Goal: Task Accomplishment & Management: Manage account settings

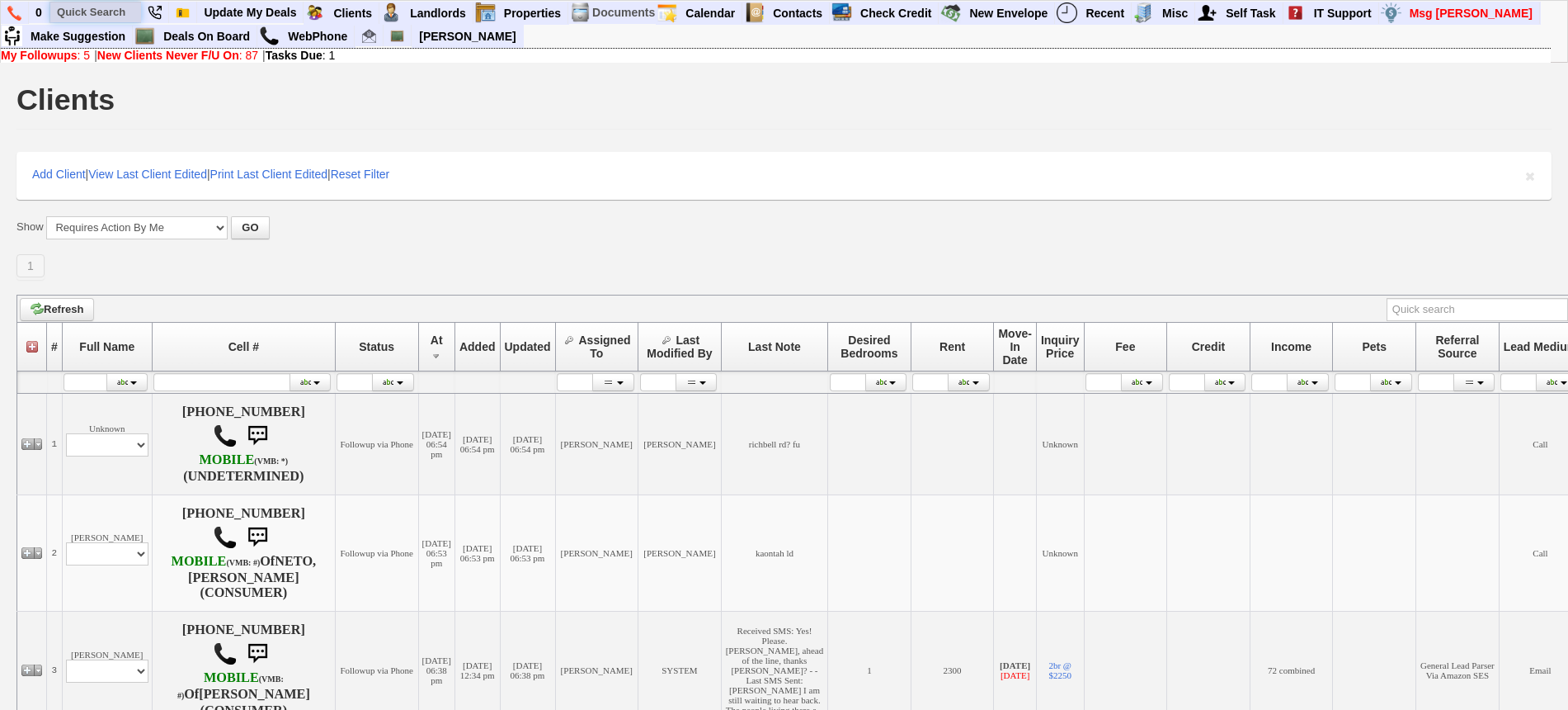
click at [91, 11] on input "text" at bounding box center [96, 12] width 91 height 21
paste input "845-337-2378"
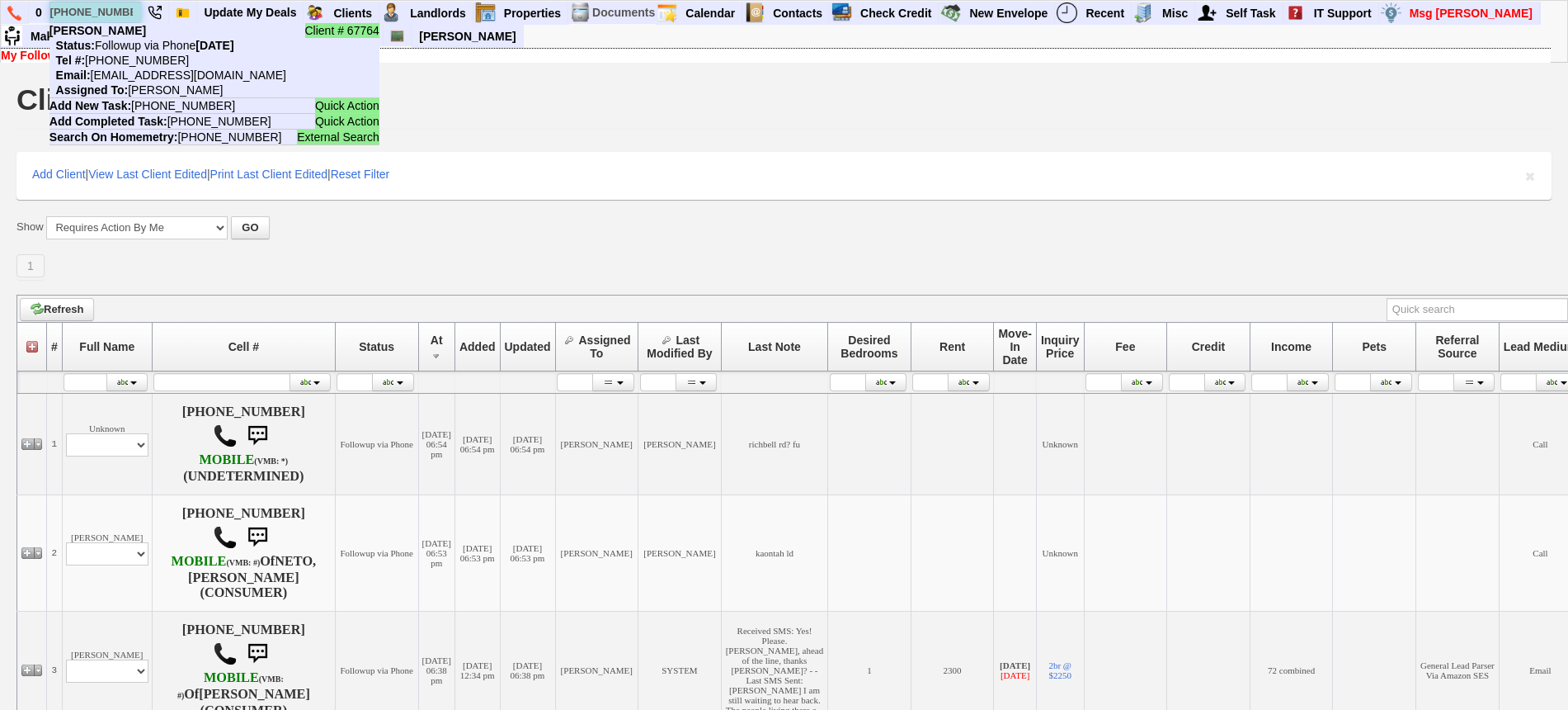
click at [87, 8] on input "845-337-2378" at bounding box center [96, 12] width 91 height 21
paste input "914-609-849"
click at [130, 12] on input "914-609-8498" at bounding box center [96, 12] width 91 height 21
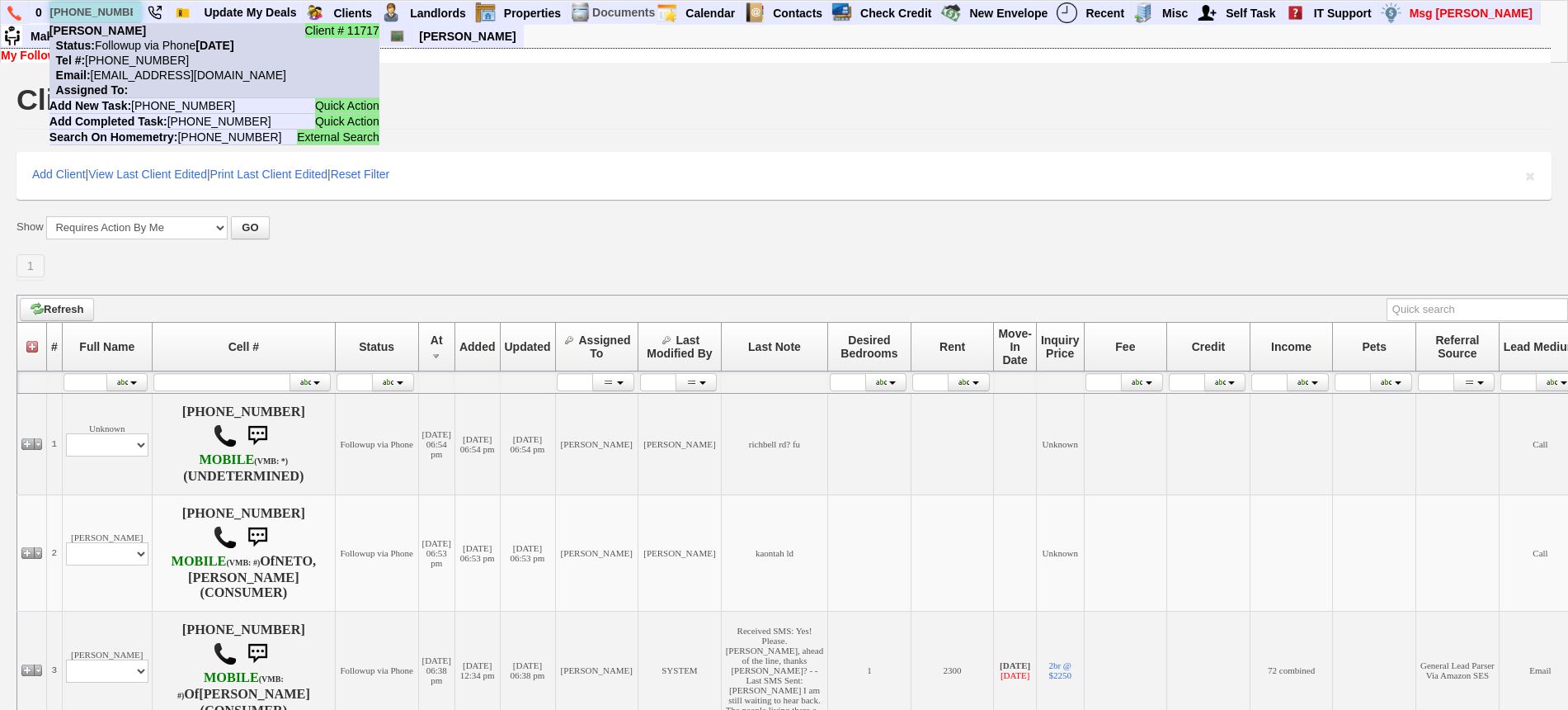
type input "914-609-8498"
click at [150, 50] on nobr "Status: Followup via Phone Monday, September 22nd, 2025" at bounding box center [142, 46] width 184 height 13
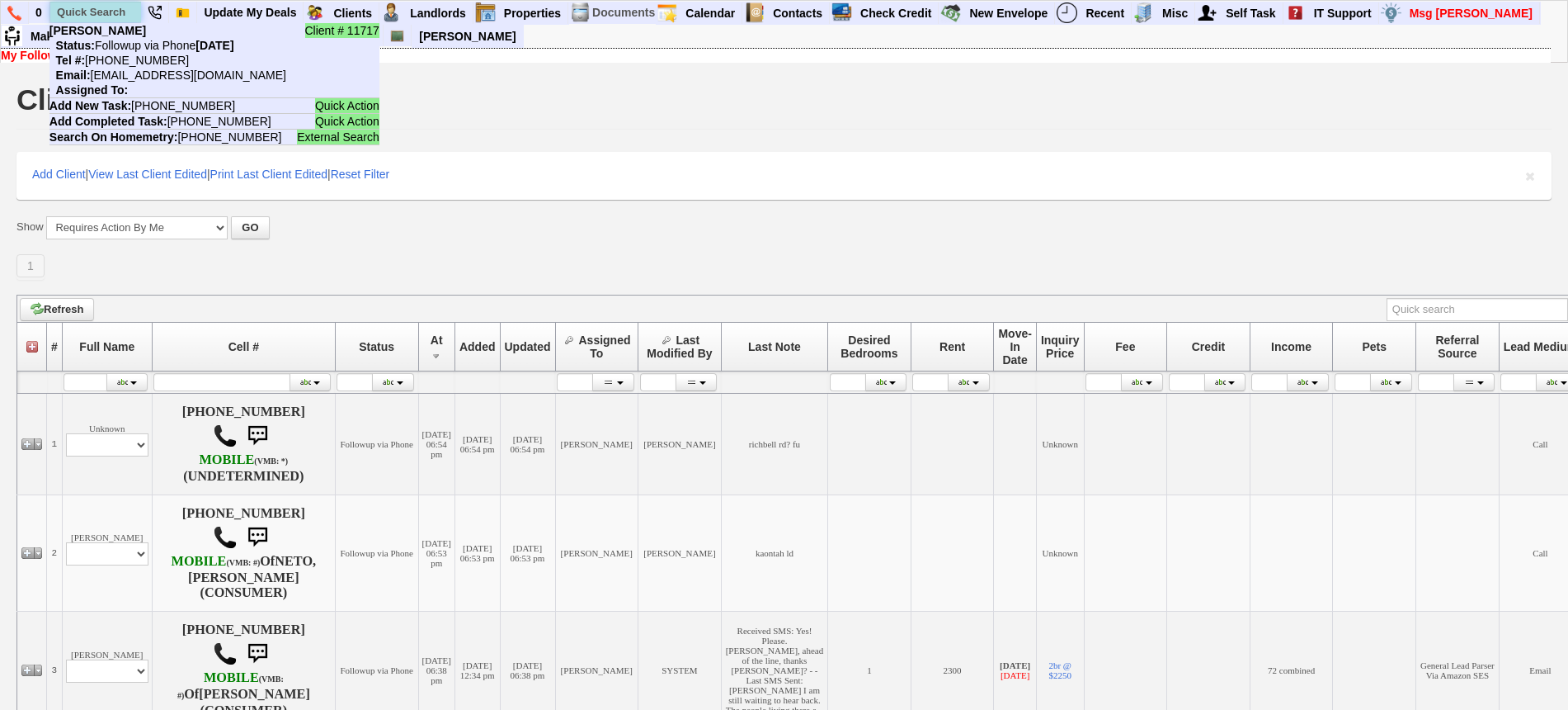
click at [120, 13] on input "text" at bounding box center [96, 12] width 91 height 21
paste input "[PHONE_NUMBER]"
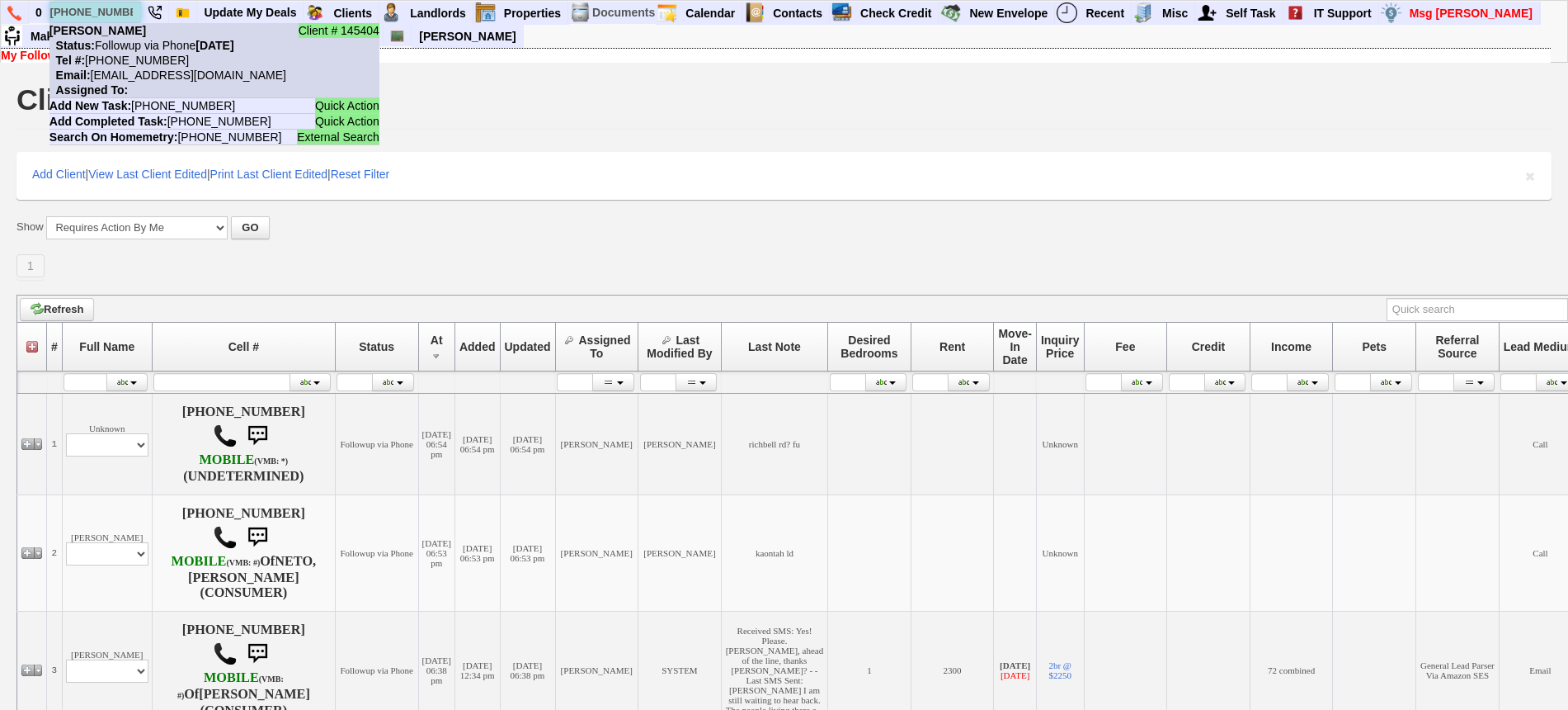
type input "[PHONE_NUMBER]"
click at [135, 39] on nobr "Status: Followup via Phone Monday, September 22nd, 2025" at bounding box center [142, 46] width 184 height 13
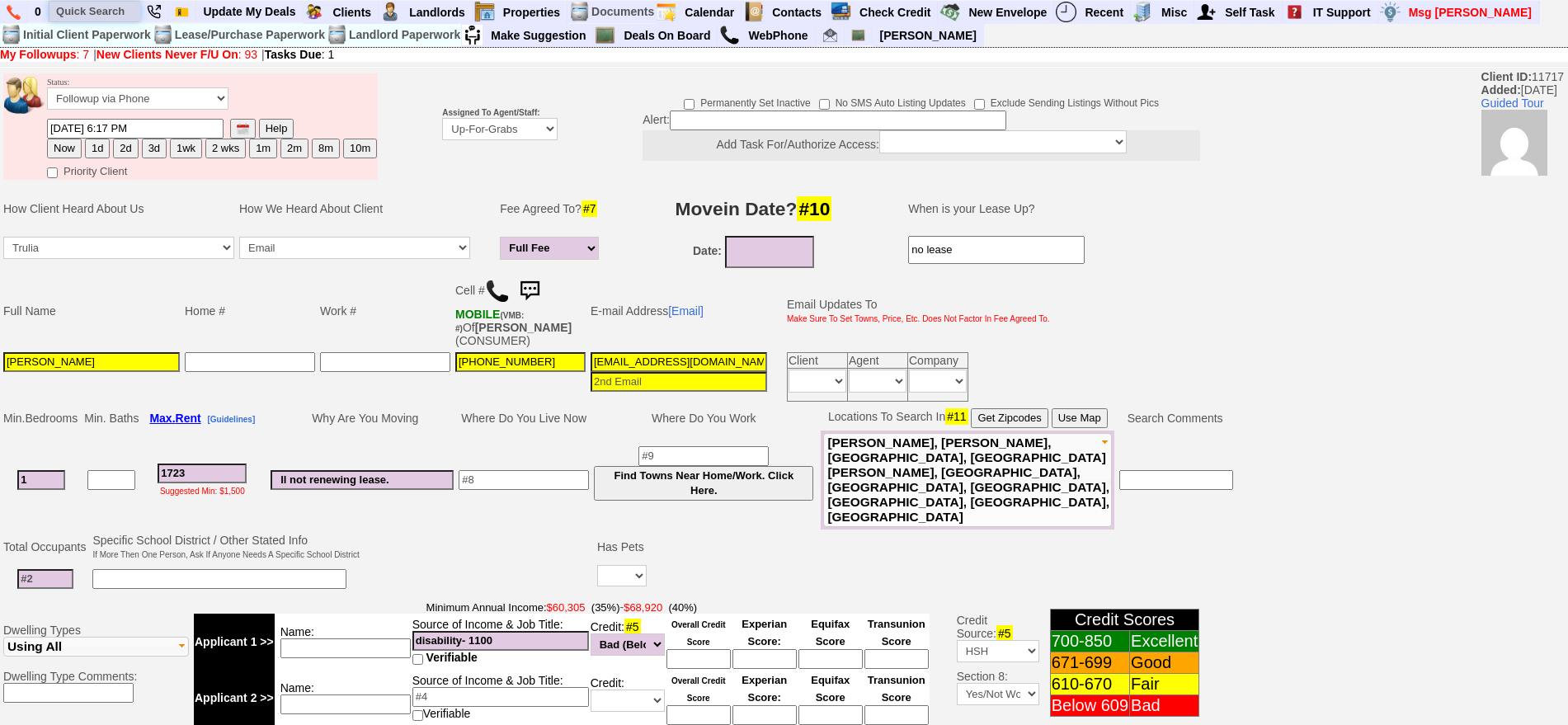
click at [112, 7] on input "text" at bounding box center [95, 11] width 91 height 21
paste input "914-314-1347"
type input "914-314-1347"
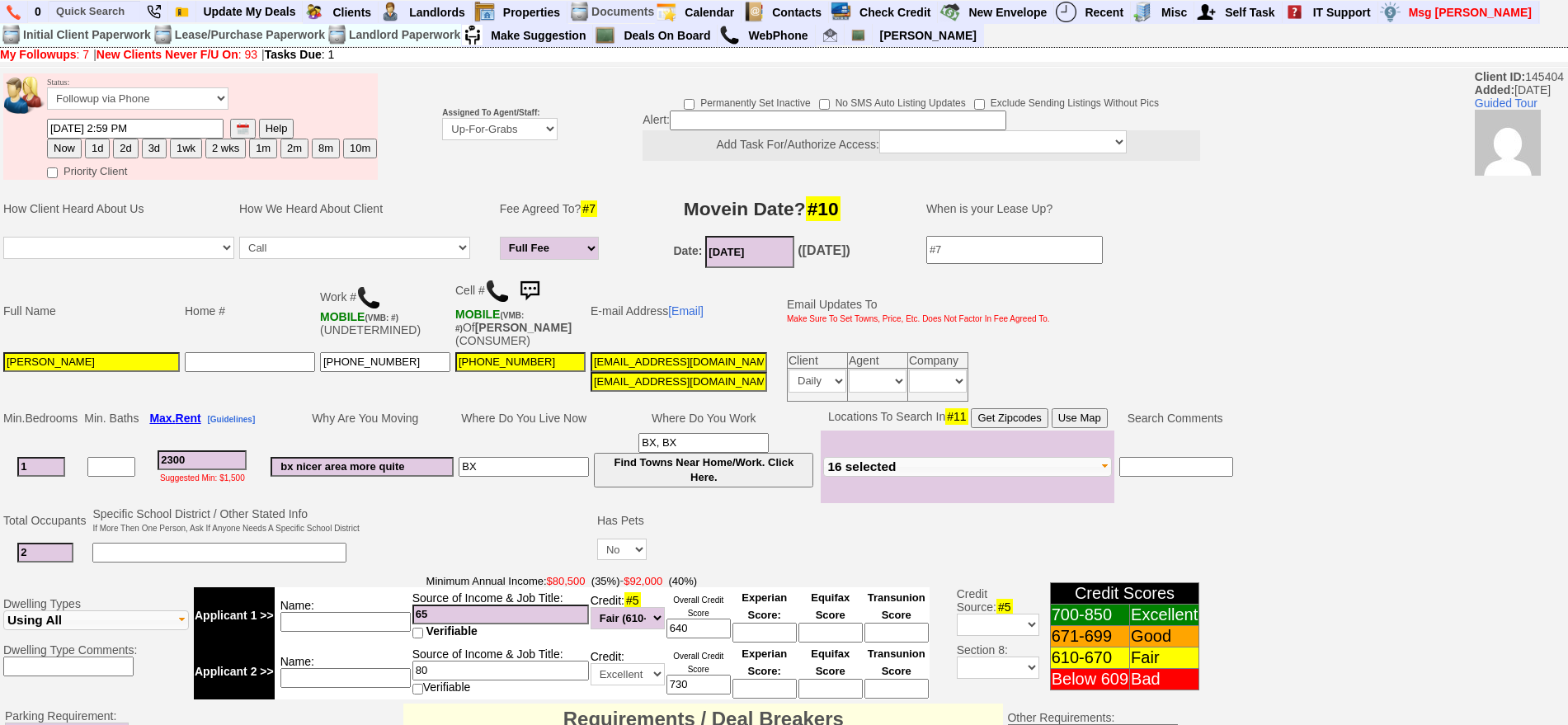
click at [102, 146] on button "1d" at bounding box center [97, 149] width 25 height 20
type input "[DATE] 11:25 PM"
click at [473, 118] on font "Assigned To Agent/Staff: Up-For-Grabs ***** STAFF ***** [PERSON_NAME] [PHONE_NU…" at bounding box center [499, 122] width 116 height 29
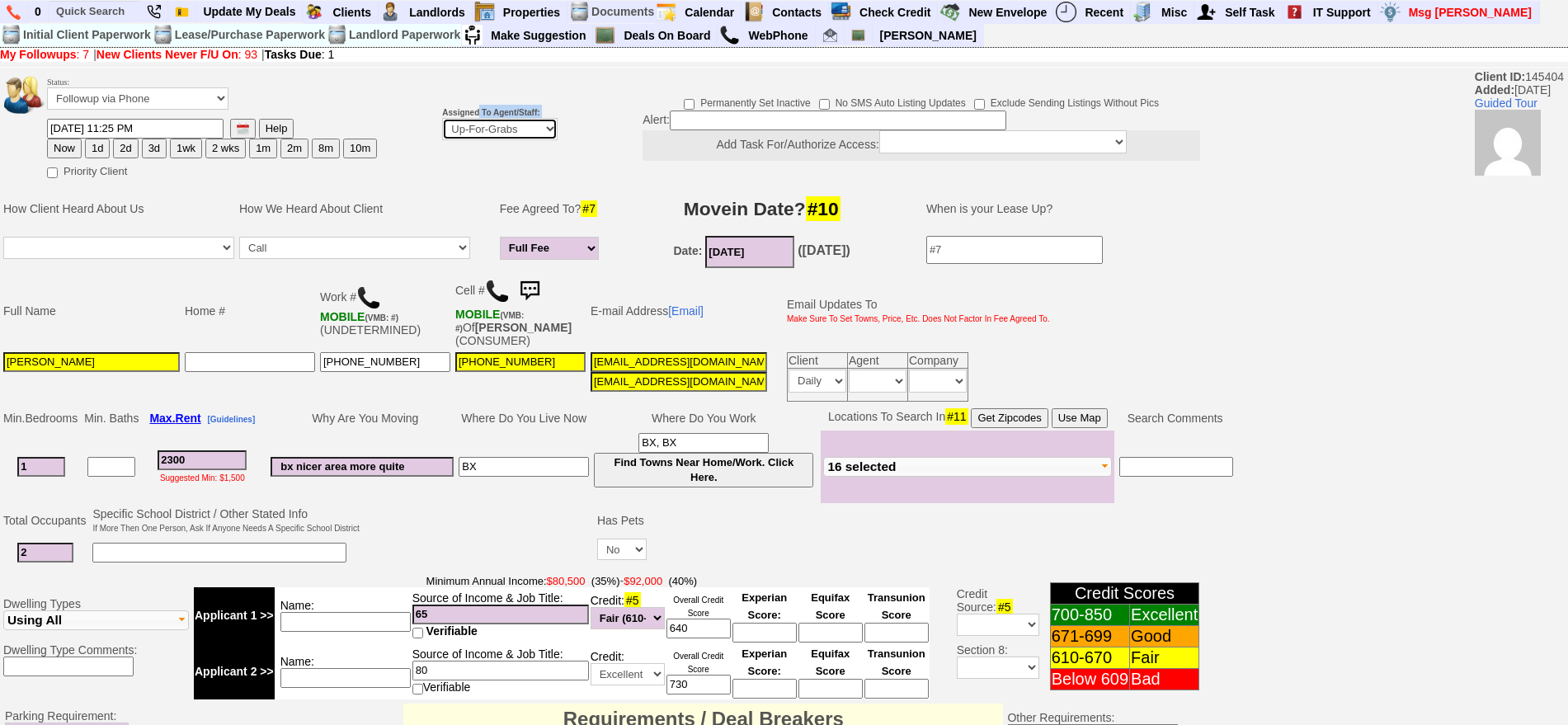
click at [469, 139] on select "Up-For-Grabs ***** STAFF ***** [PERSON_NAME] [PHONE_NUMBER] [PERSON_NAME] [PHON…" at bounding box center [499, 129] width 116 height 22
select select "148"
click at [442, 118] on select "Up-For-Grabs ***** STAFF ***** [PERSON_NAME] [PHONE_NUMBER] [PERSON_NAME] [PHON…" at bounding box center [499, 129] width 116 height 22
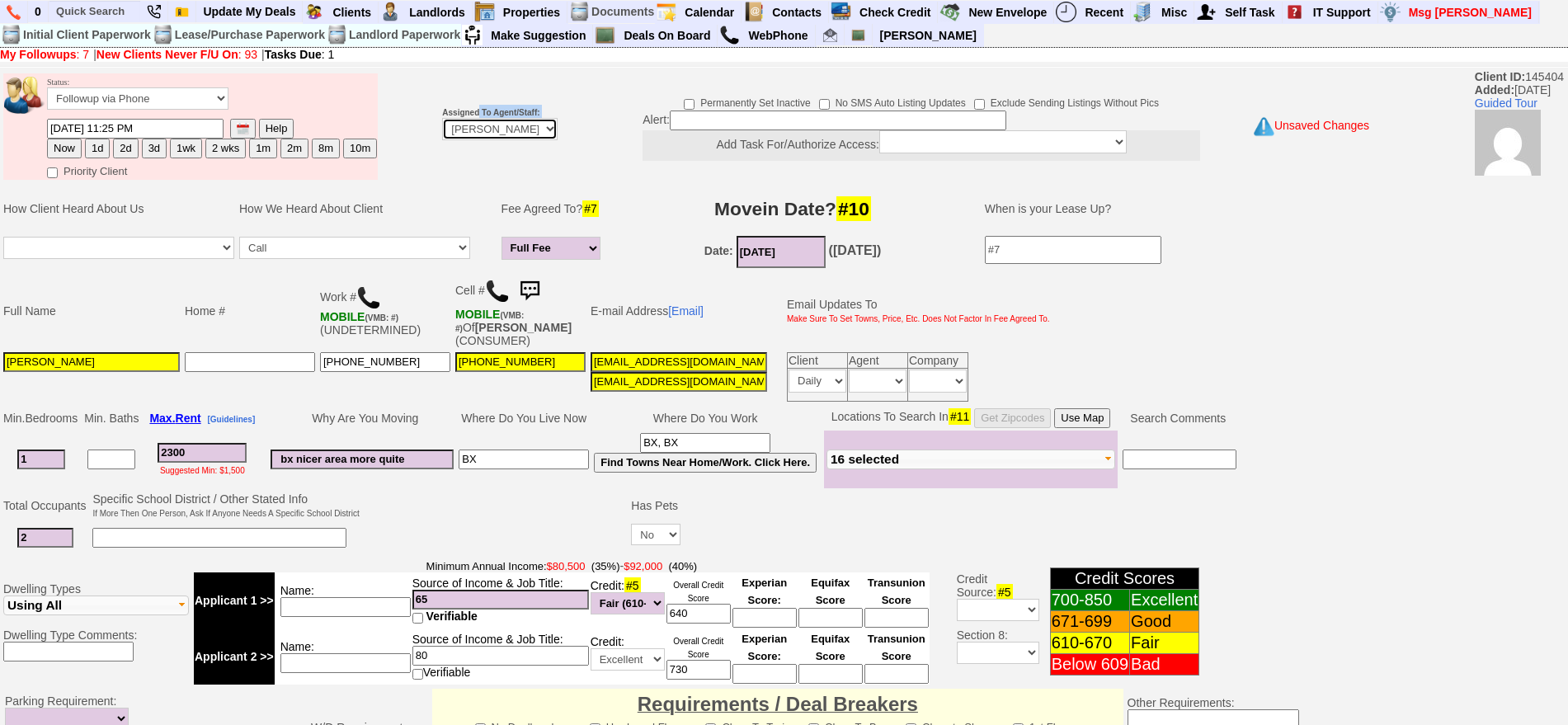
scroll to position [476, 0]
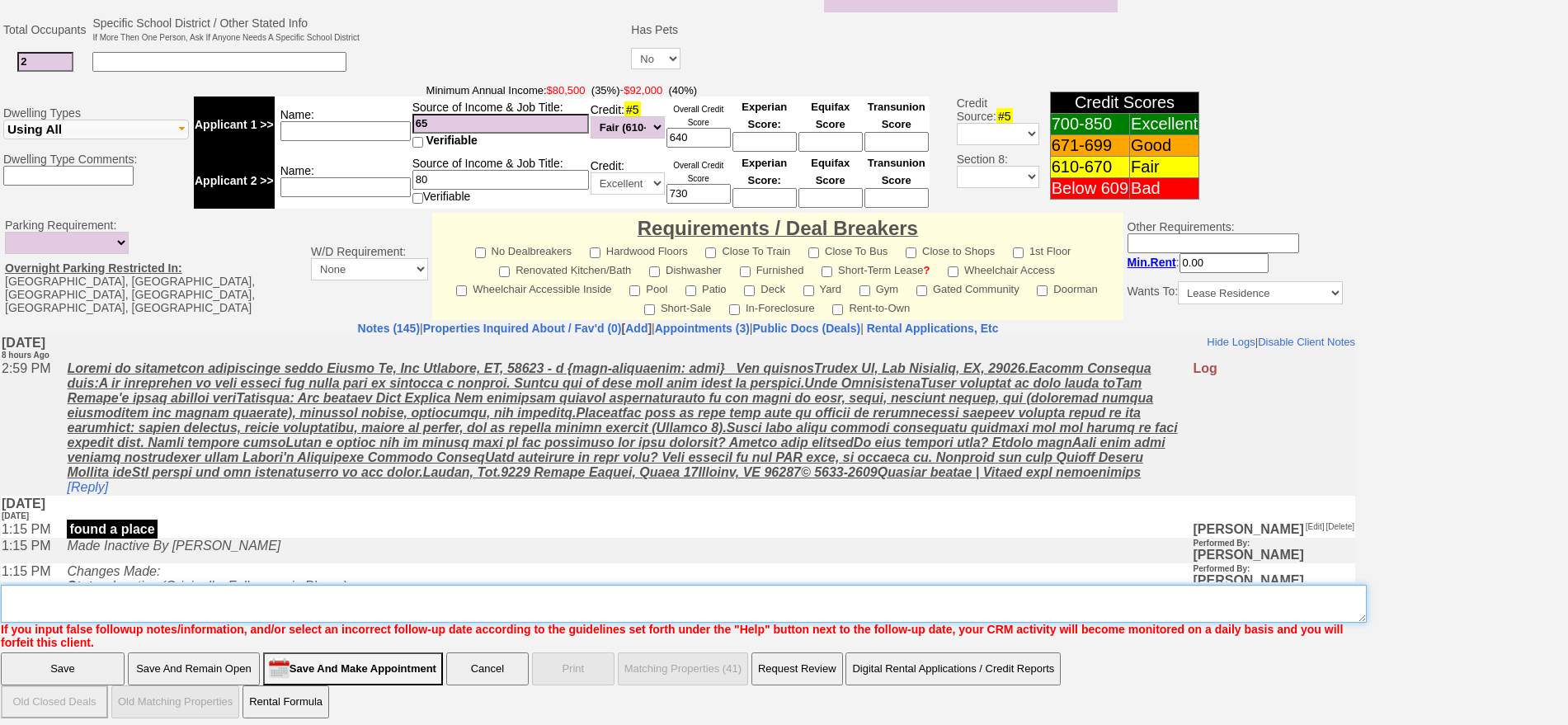
click at [1182, 585] on textarea "Insert New Note Here" at bounding box center [684, 604] width 1366 height 38
type textarea "f"
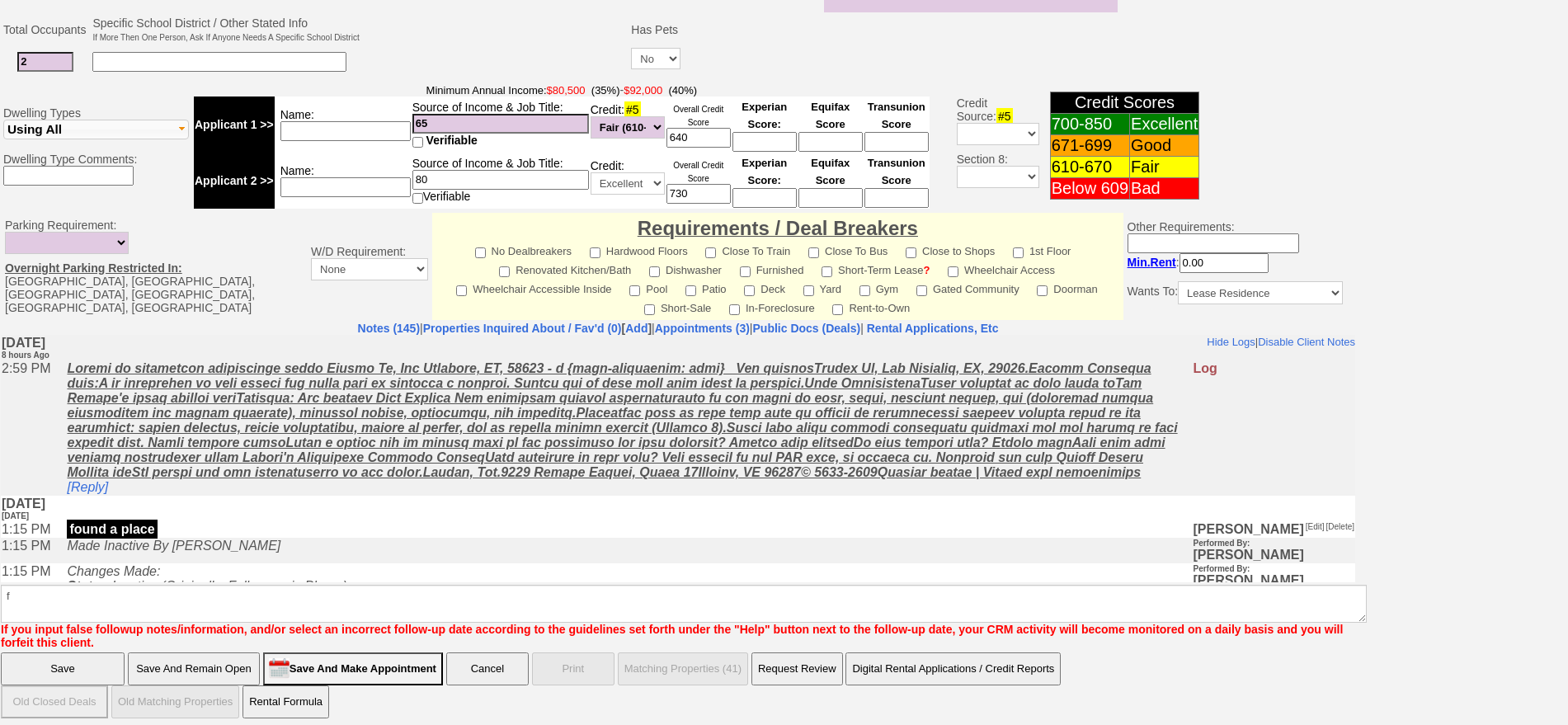
click input "Save" at bounding box center [62, 669] width 124 height 33
